Goal: Task Accomplishment & Management: Complete application form

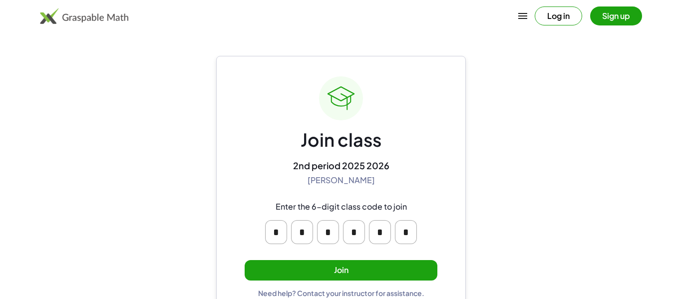
click at [347, 266] on button "Join" at bounding box center [341, 270] width 193 height 20
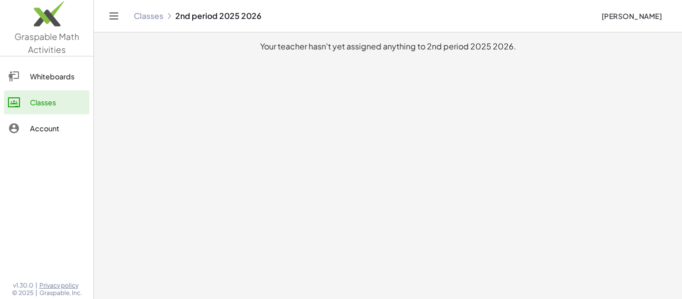
click at [390, 154] on main "Your teacher hasn't yet assigned anything to 2nd period 2025 2026." at bounding box center [388, 149] width 588 height 299
click at [66, 98] on div "Classes" at bounding box center [57, 102] width 55 height 12
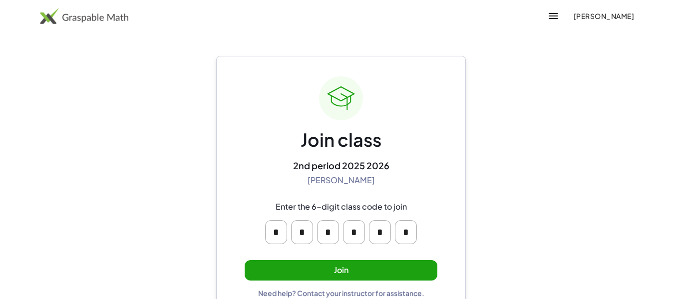
click at [327, 268] on button "Join" at bounding box center [341, 270] width 193 height 20
